Goal: Task Accomplishment & Management: Use online tool/utility

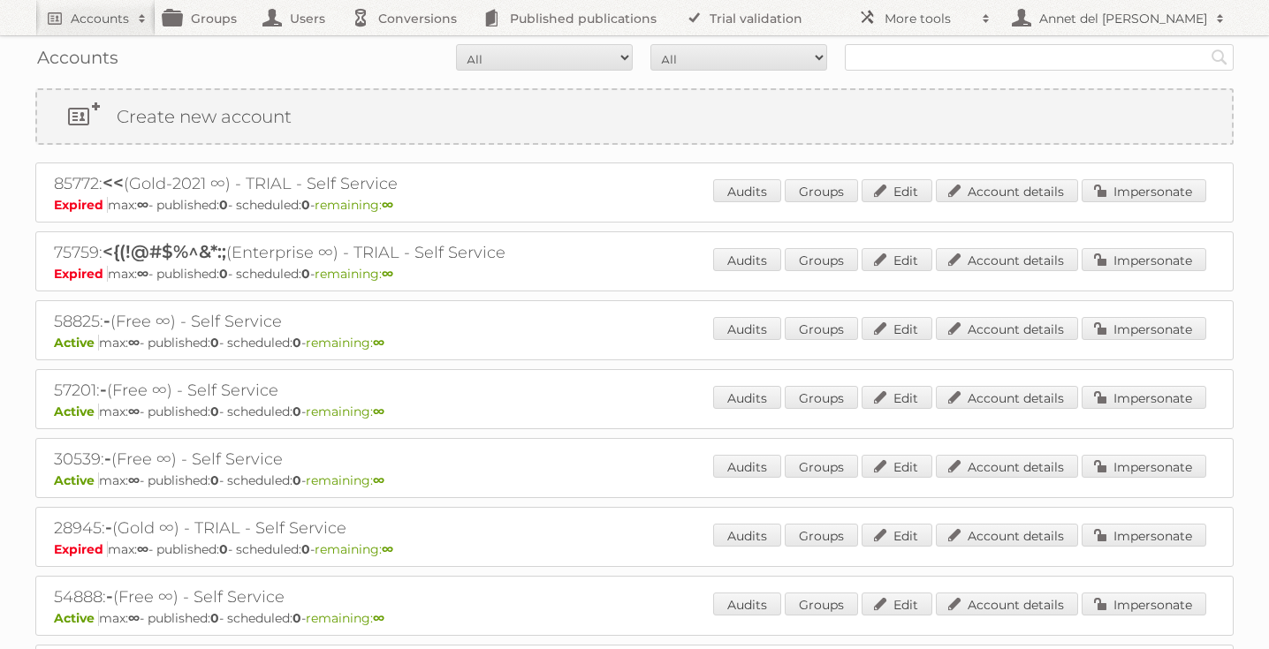
click at [936, 43] on div "Accounts All Active Expired Pending All Paid Trials Self service Search" at bounding box center [634, 57] width 1198 height 44
click at [929, 56] on input "text" at bounding box center [1039, 57] width 389 height 27
paste input "[EMAIL_ADDRESS][DOMAIN_NAME]"
type input "[EMAIL_ADDRESS][DOMAIN_NAME]"
click at [1206, 44] on input "Search" at bounding box center [1219, 57] width 27 height 27
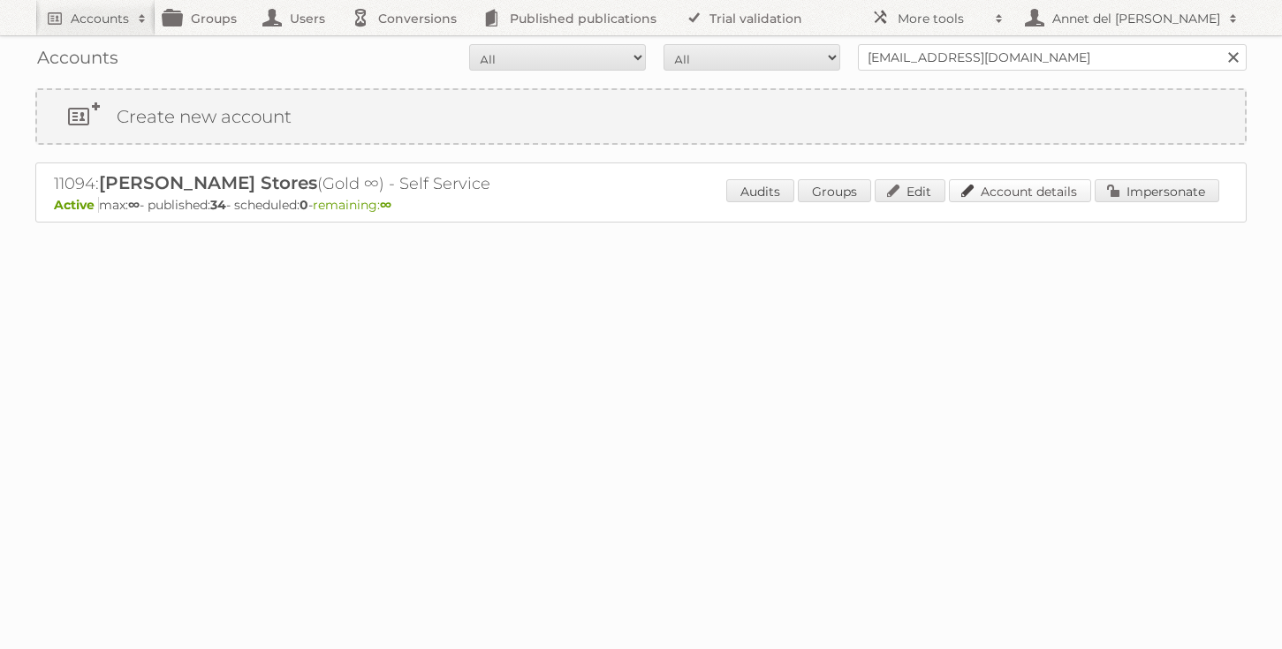
click at [1009, 186] on link "Account details" at bounding box center [1020, 190] width 142 height 23
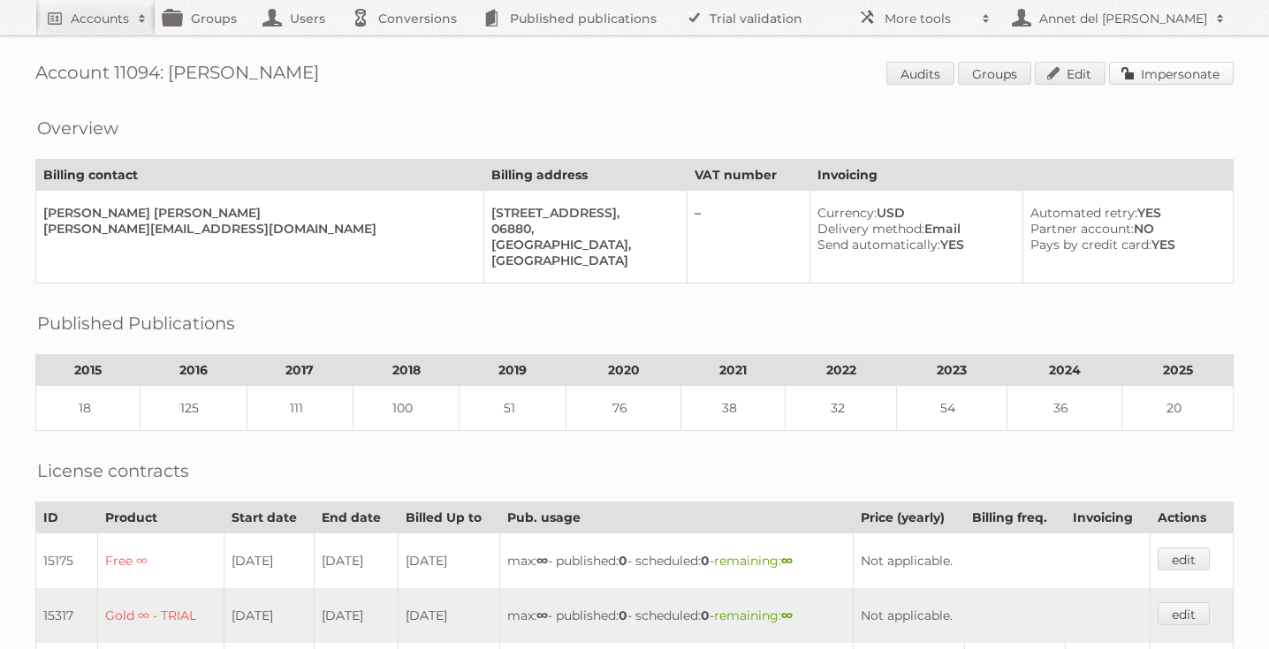
click at [1174, 63] on link "Impersonate" at bounding box center [1171, 73] width 125 height 23
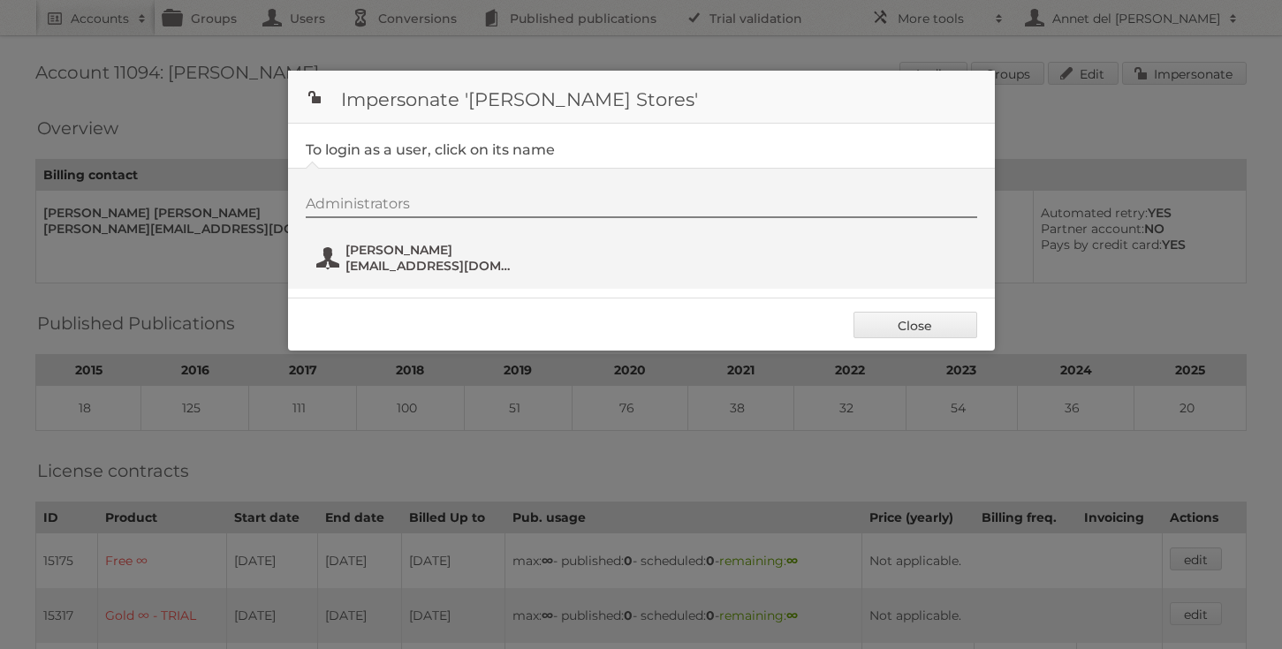
click at [406, 262] on span "[EMAIL_ADDRESS][DOMAIN_NAME]" at bounding box center [430, 266] width 171 height 16
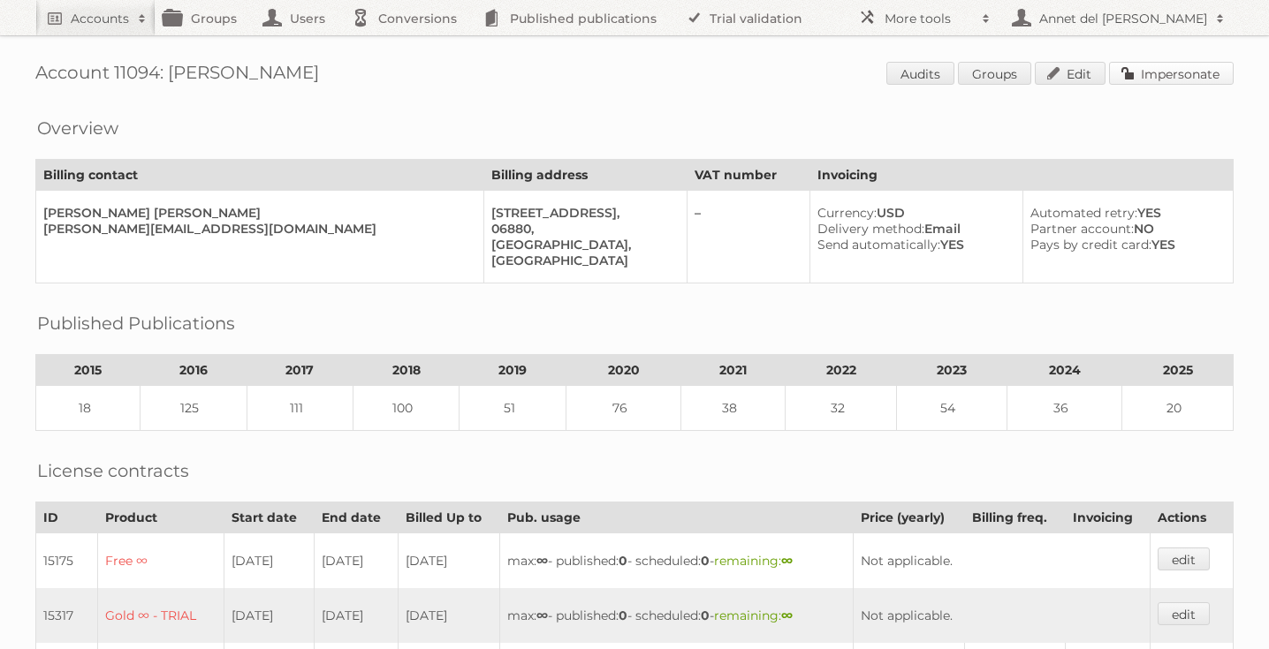
click at [1172, 71] on link "Impersonate" at bounding box center [1171, 73] width 125 height 23
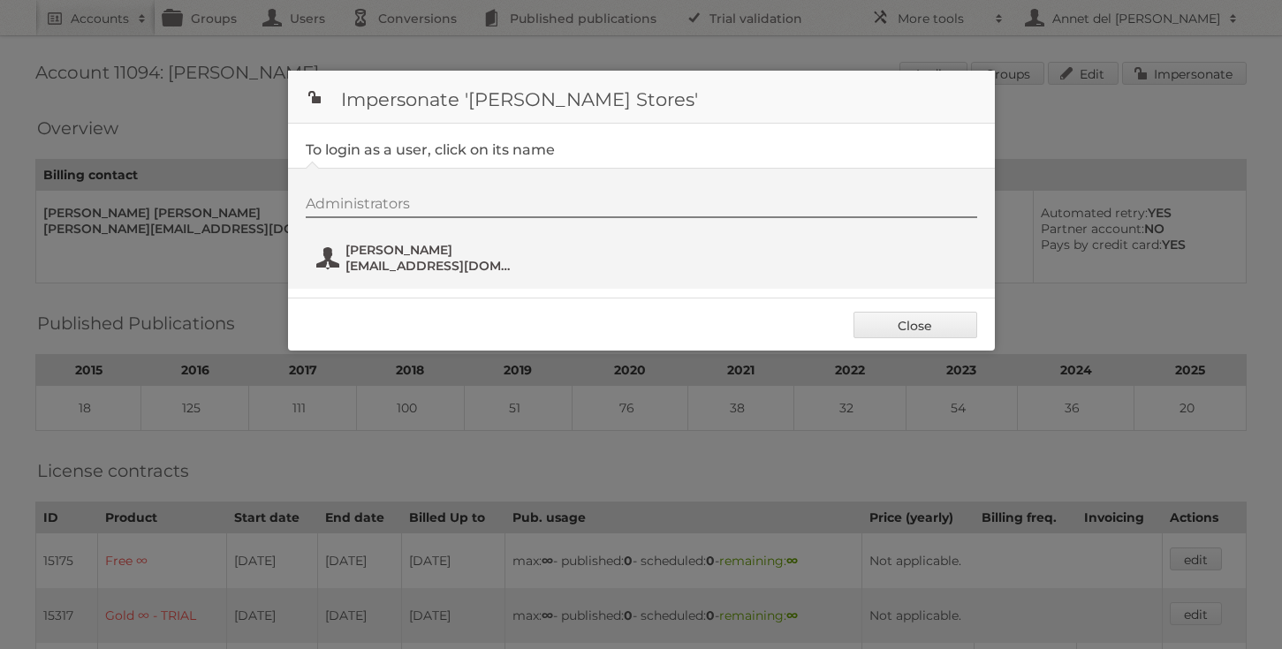
click at [419, 261] on span "[EMAIL_ADDRESS][DOMAIN_NAME]" at bounding box center [430, 266] width 171 height 16
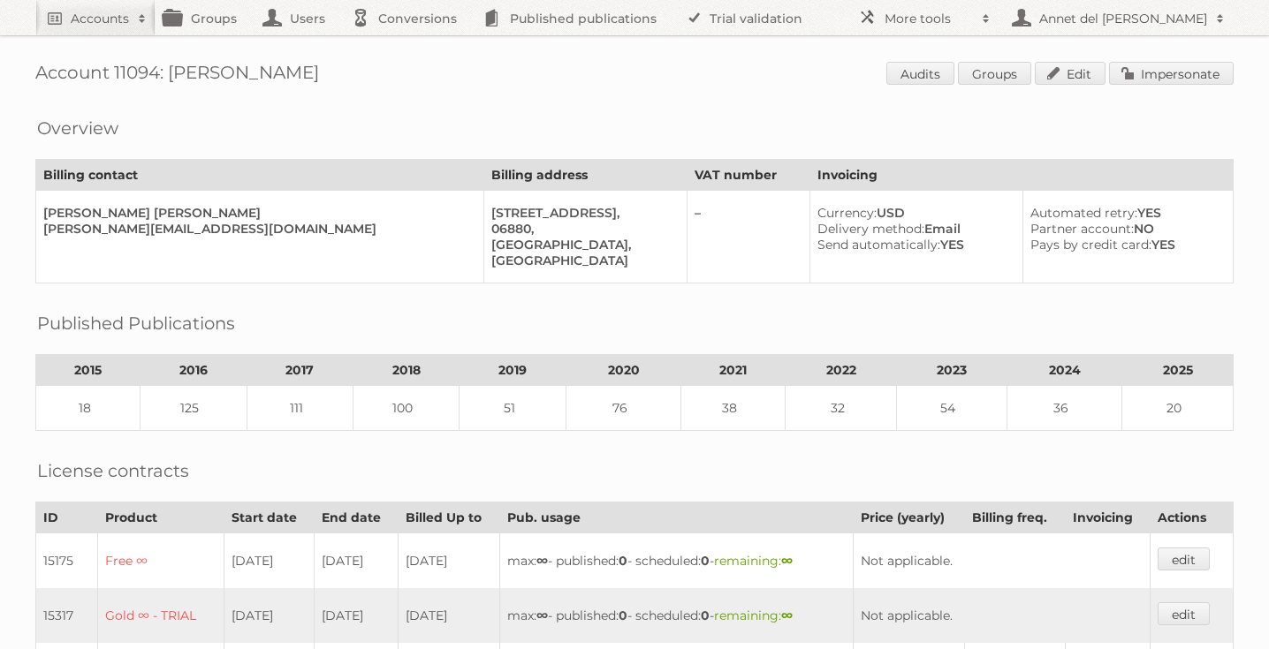
scroll to position [432, 0]
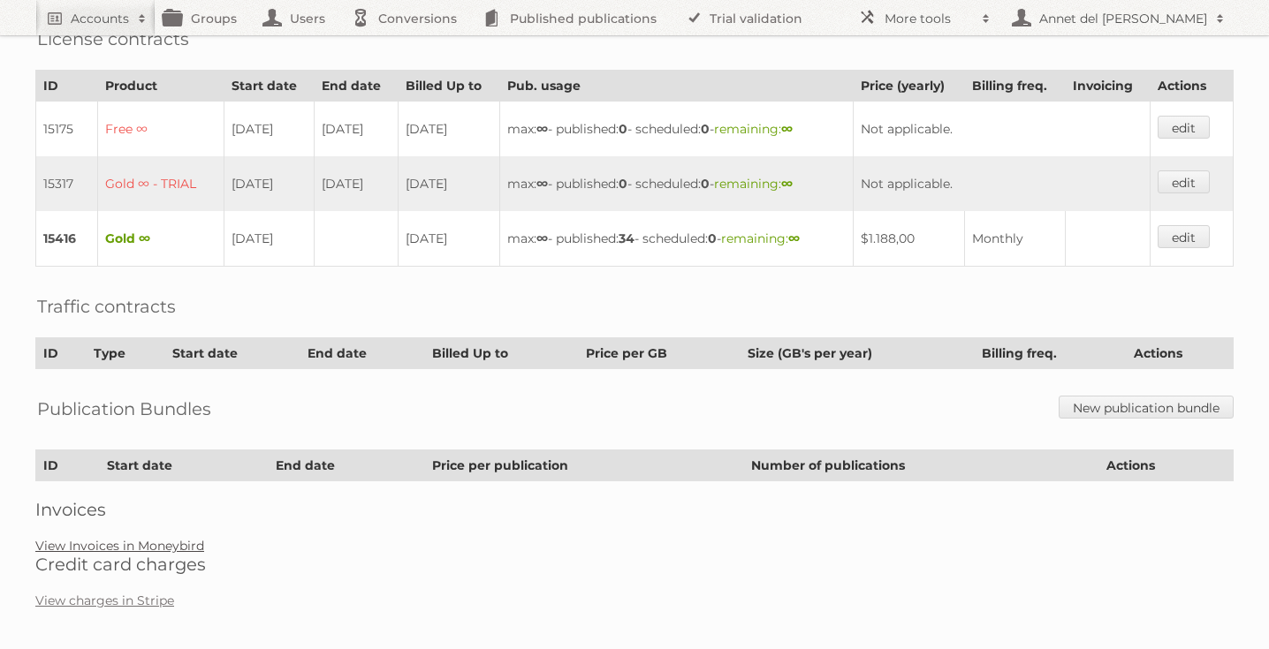
click at [100, 541] on link "View Invoices in Moneybird" at bounding box center [119, 546] width 169 height 16
